Goal: Task Accomplishment & Management: Use online tool/utility

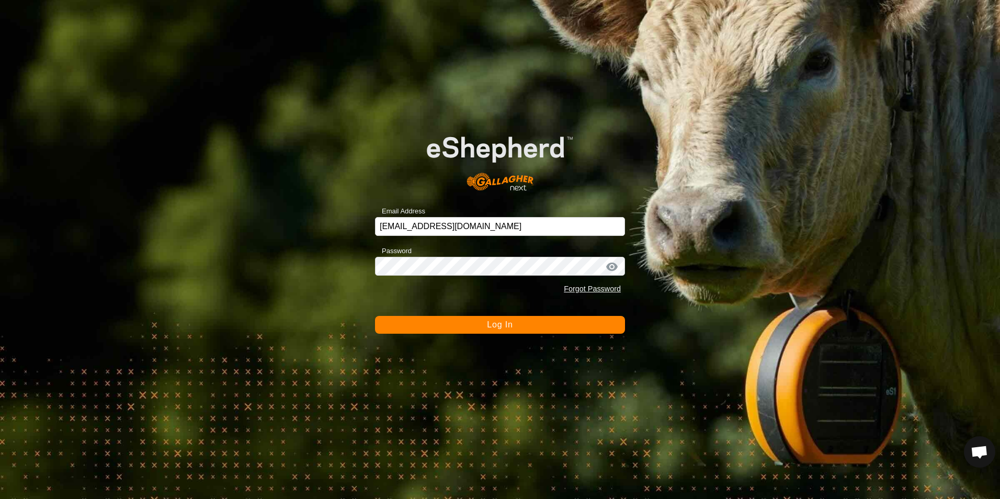
click at [527, 325] on button "Log In" at bounding box center [500, 325] width 250 height 18
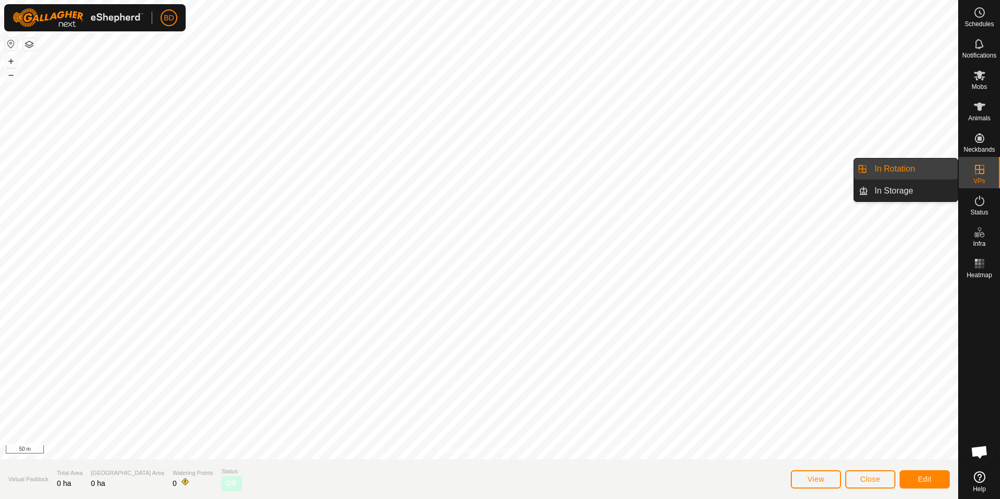
click at [902, 170] on link "In Rotation" at bounding box center [912, 168] width 89 height 21
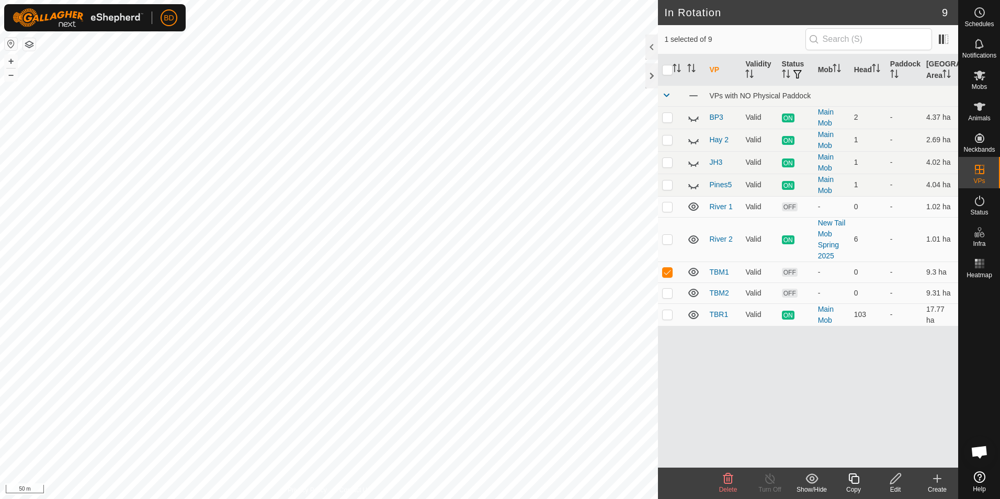
click at [728, 477] on icon at bounding box center [728, 478] width 10 height 10
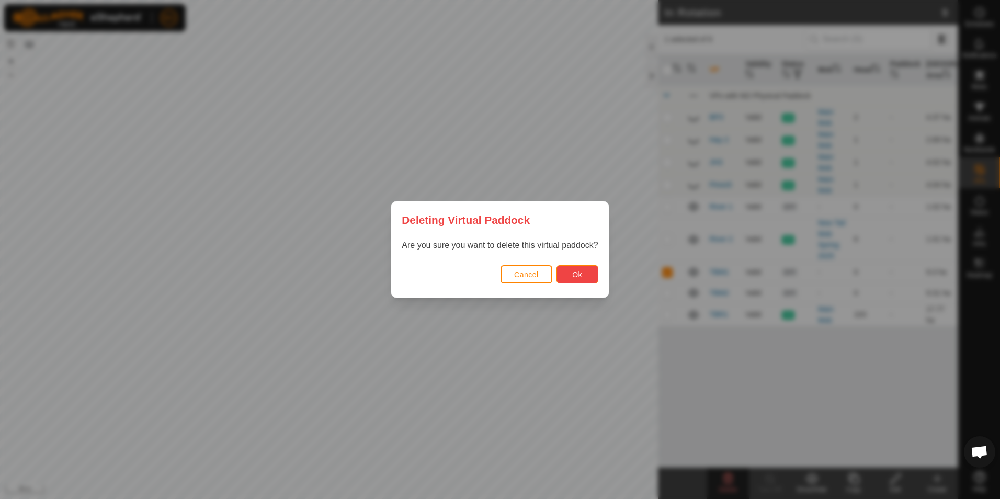
click at [578, 269] on button "Ok" at bounding box center [577, 274] width 42 height 18
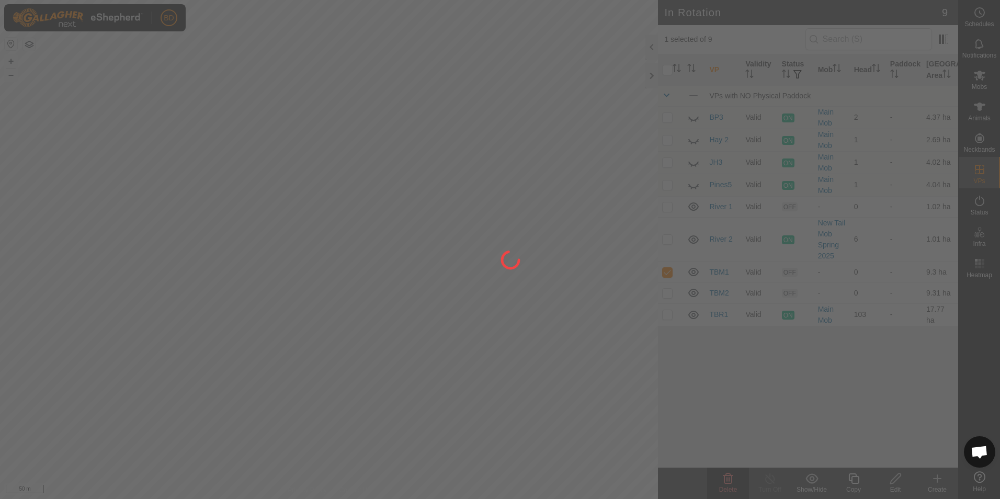
checkbox input "false"
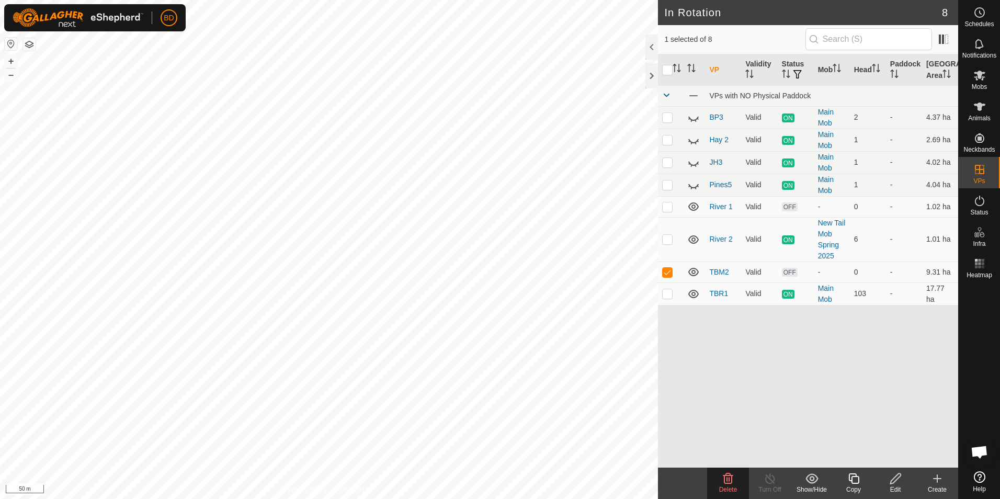
click at [729, 480] on icon at bounding box center [728, 478] width 10 height 10
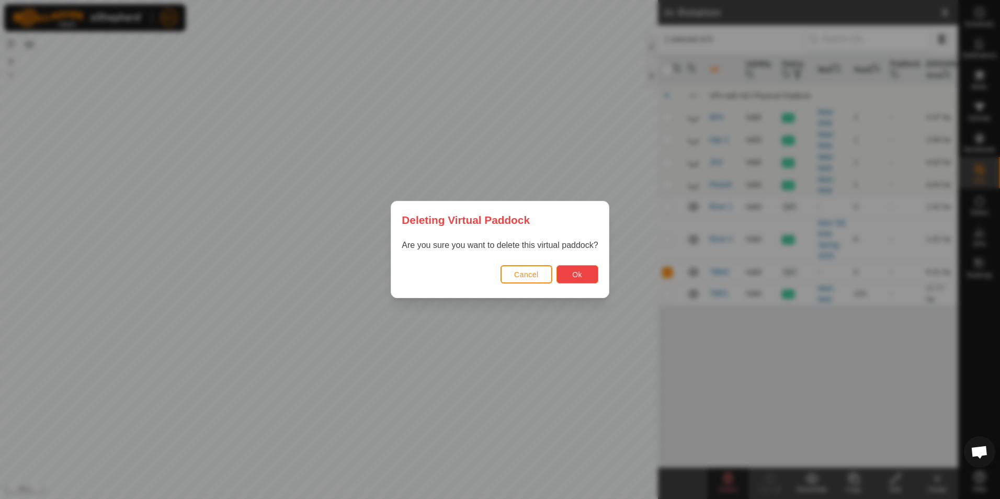
click at [578, 276] on span "Ok" at bounding box center [577, 274] width 10 height 8
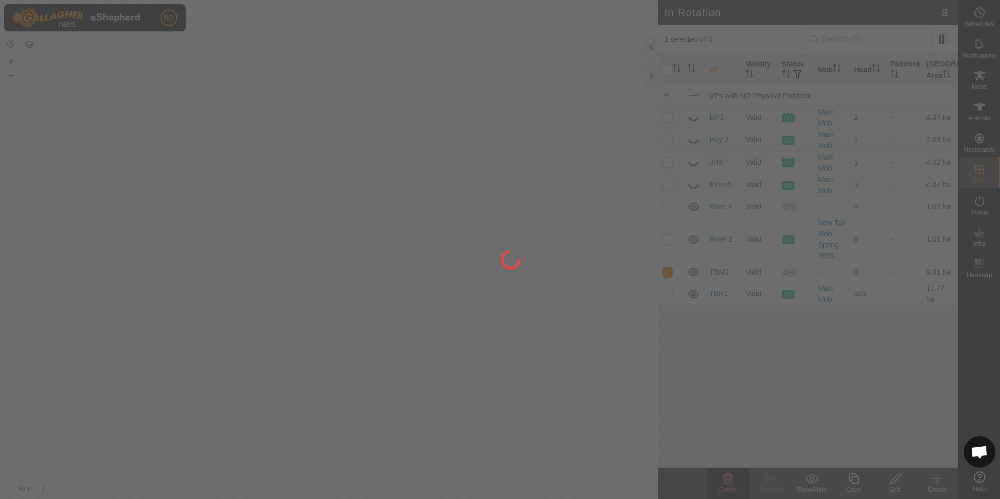
checkbox input "false"
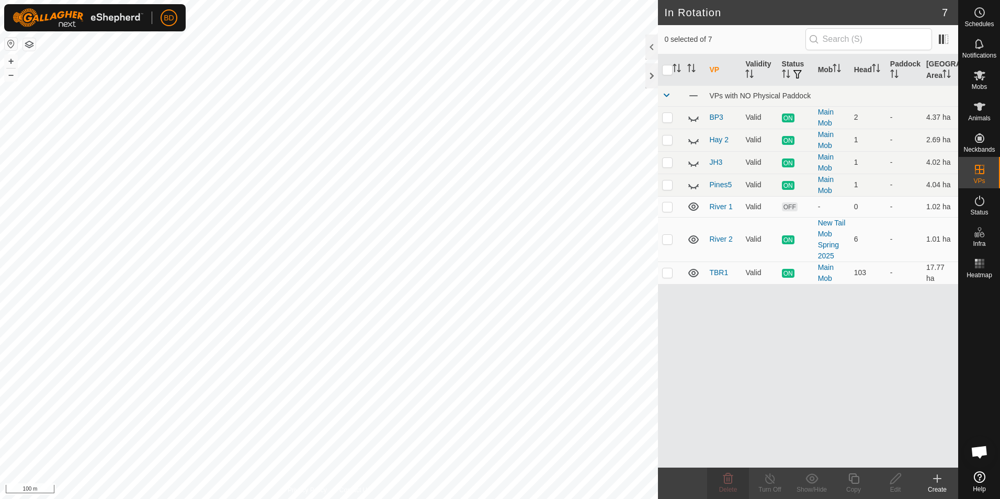
checkbox input "true"
click at [853, 480] on icon at bounding box center [853, 478] width 13 height 13
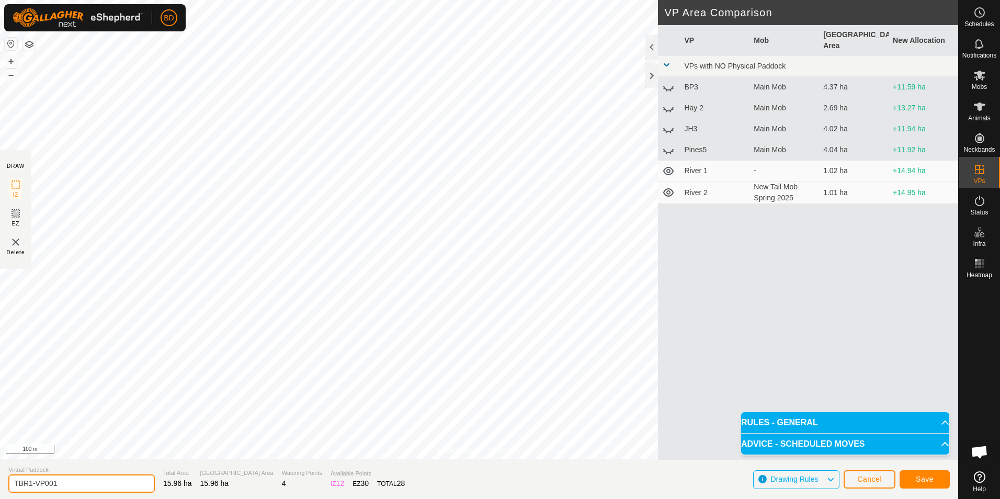
drag, startPoint x: 74, startPoint y: 485, endPoint x: 27, endPoint y: 482, distance: 47.1
click at [27, 482] on input "TBR1-VP001" at bounding box center [81, 483] width 146 height 18
type input "TBR2"
click at [924, 481] on span "Save" at bounding box center [924, 479] width 18 height 8
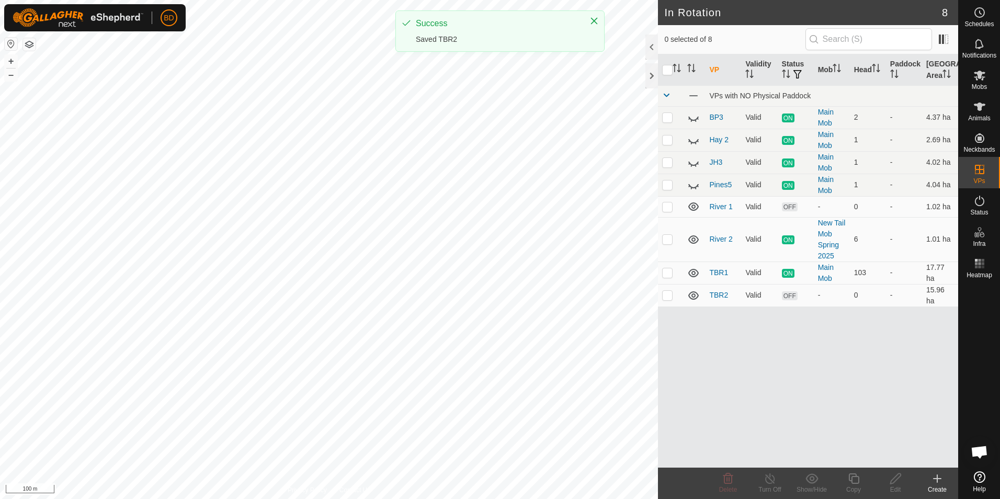
checkbox input "true"
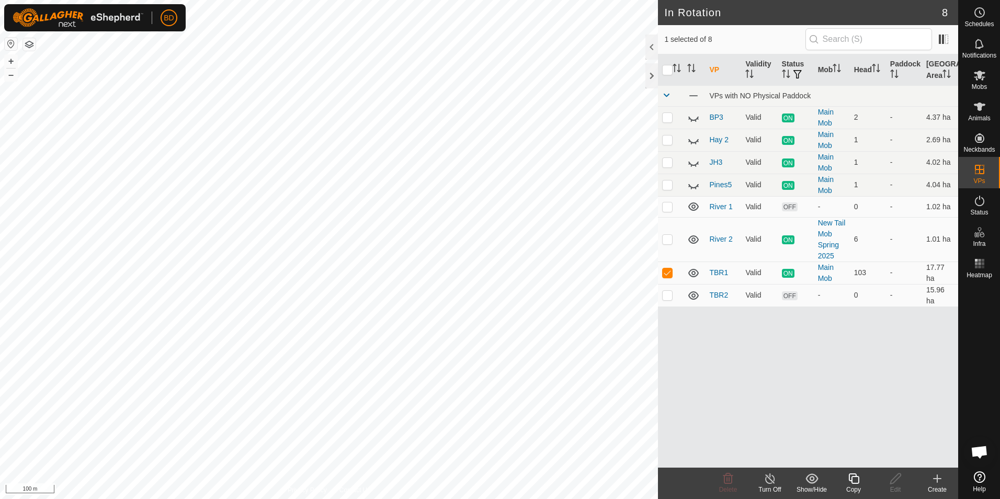
click at [775, 482] on icon at bounding box center [769, 478] width 13 height 13
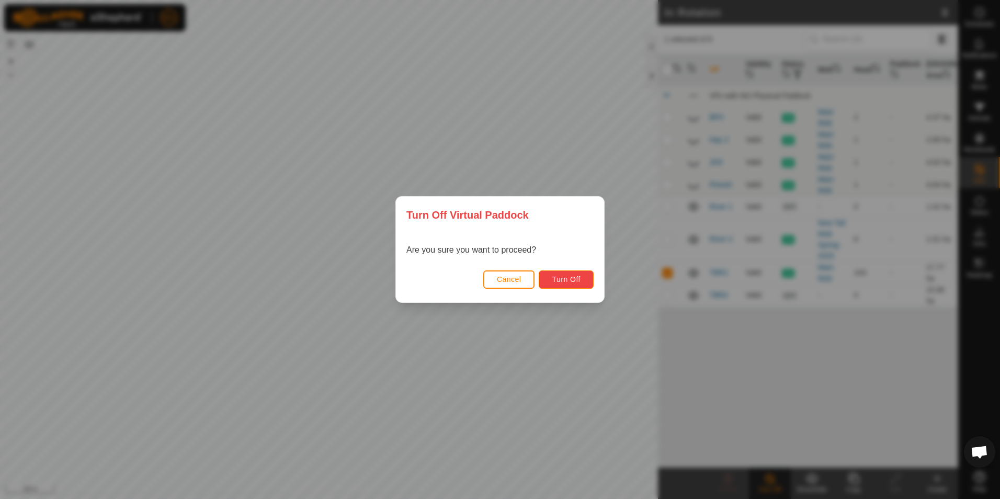
click at [557, 280] on span "Turn Off" at bounding box center [566, 279] width 29 height 8
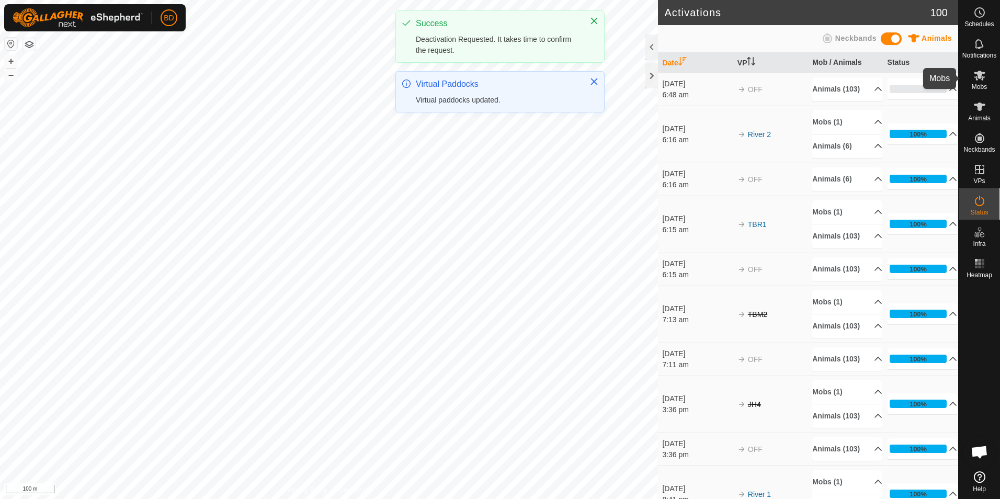
click at [978, 82] on es-mob-svg-icon at bounding box center [979, 75] width 19 height 17
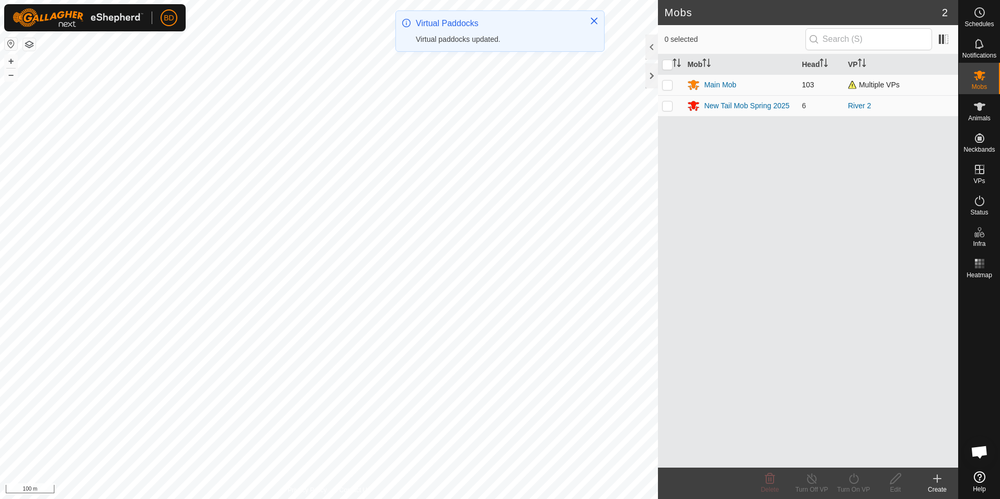
click at [668, 86] on p-checkbox at bounding box center [667, 85] width 10 height 8
checkbox input "true"
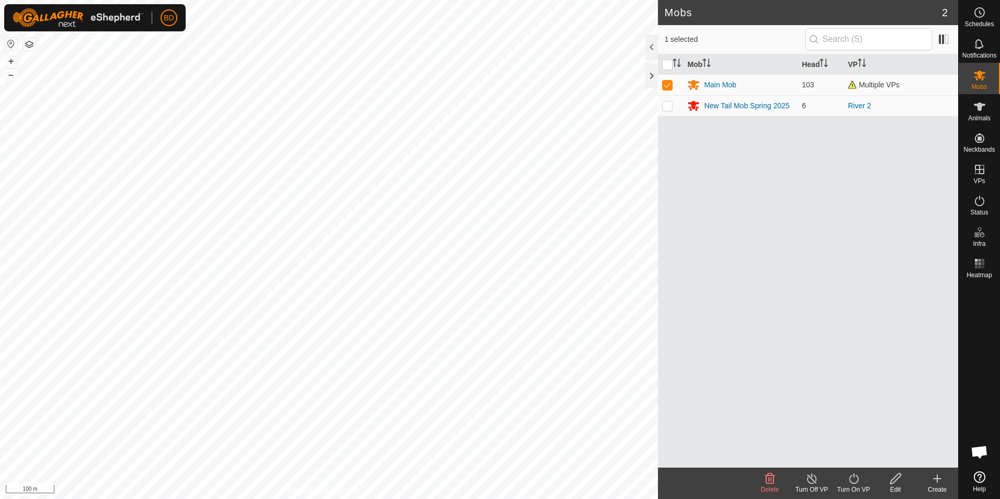
click at [853, 484] on icon at bounding box center [853, 478] width 13 height 13
click at [850, 457] on link "Now" at bounding box center [885, 455] width 104 height 21
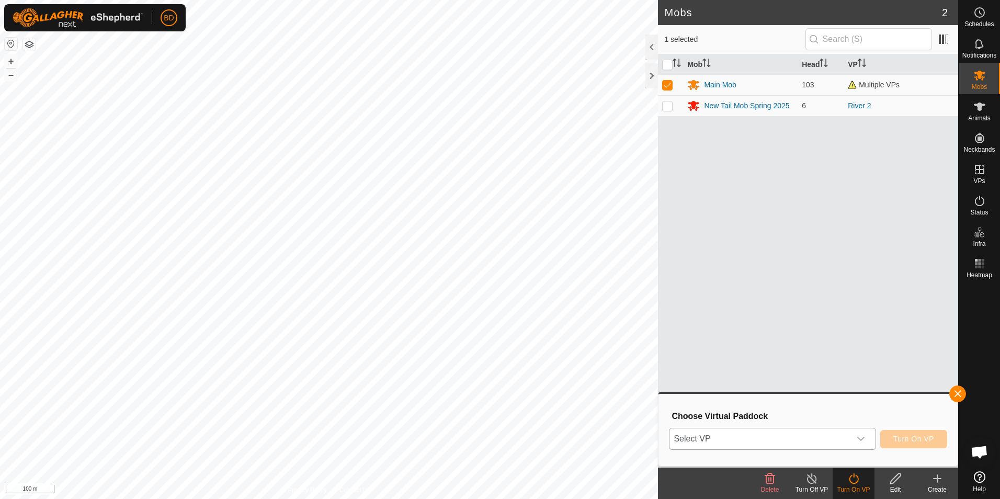
click at [864, 440] on icon "dropdown trigger" at bounding box center [860, 438] width 8 height 8
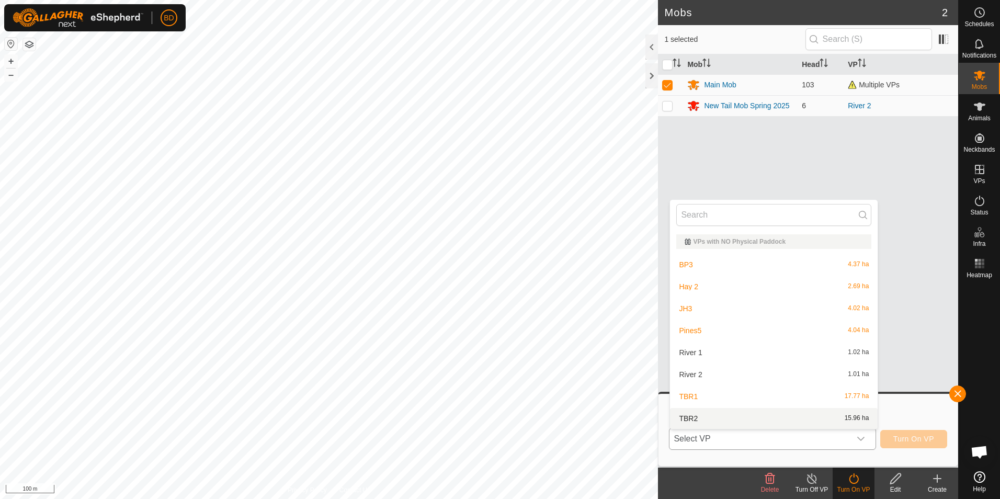
click at [726, 413] on li "TBR2 15.96 ha" at bounding box center [774, 418] width 208 height 21
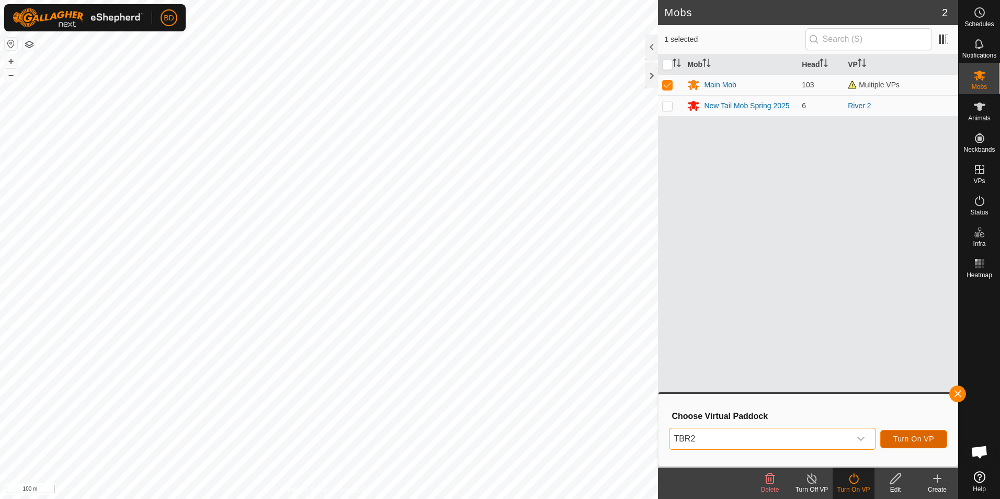
click at [915, 440] on span "Turn On VP" at bounding box center [913, 438] width 41 height 8
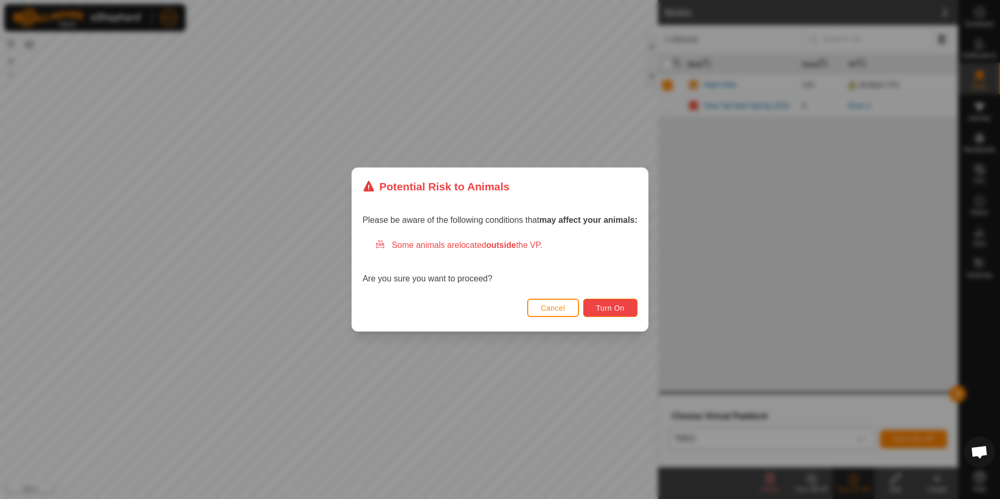
click at [624, 306] on button "Turn On" at bounding box center [610, 308] width 54 height 18
